Goal: Task Accomplishment & Management: Manage account settings

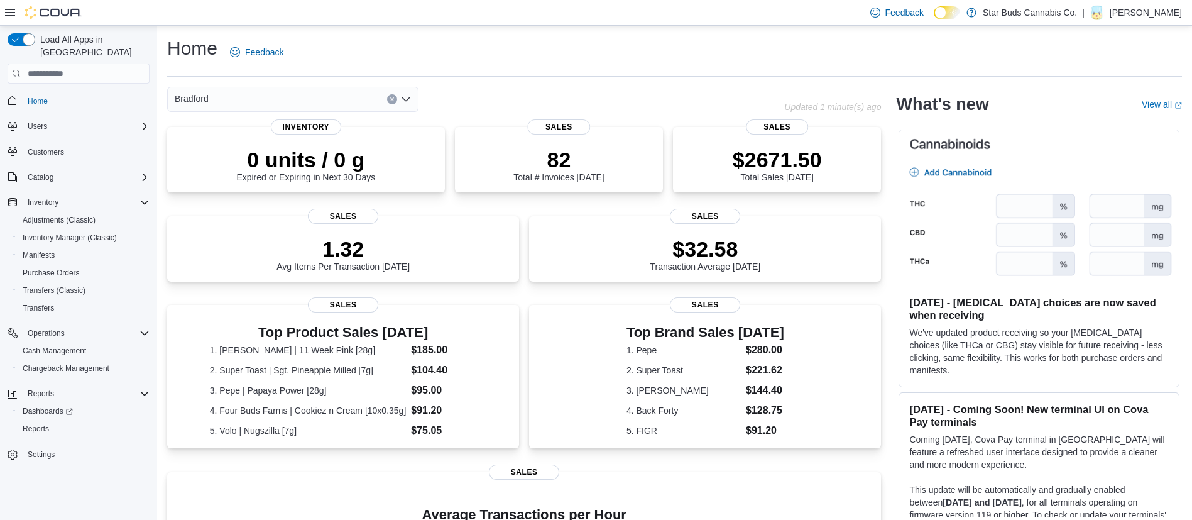
click at [1155, 14] on p "Daniel Swadron" at bounding box center [1146, 12] width 72 height 15
click at [1123, 127] on button "Sign Out" at bounding box center [1119, 121] width 116 height 20
